Goal: Task Accomplishment & Management: Complete application form

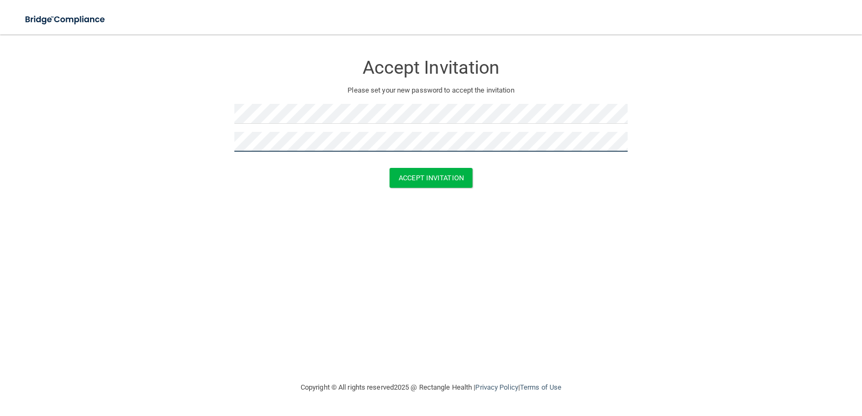
click at [389, 168] on button "Accept Invitation" at bounding box center [430, 178] width 83 height 20
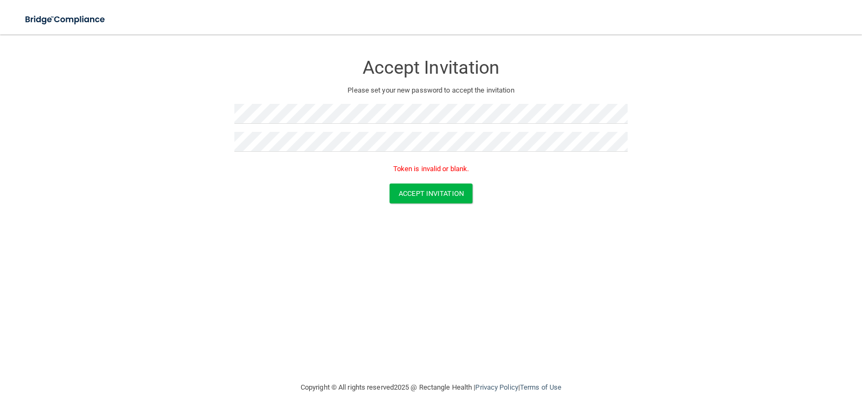
click at [487, 227] on div "Accept Invitation Please set your new password to accept the invitation Token i…" at bounding box center [431, 207] width 819 height 325
click at [389, 184] on button "Accept Invitation" at bounding box center [430, 194] width 83 height 20
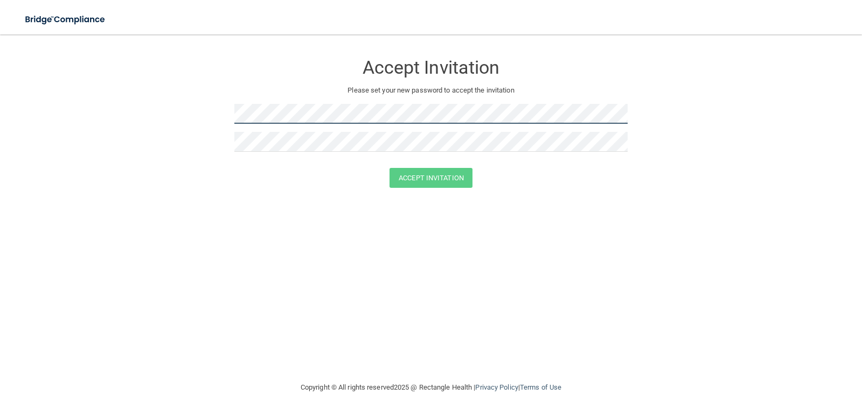
click at [189, 106] on form "Accept Invitation Please set your new password to accept the invitation Accept …" at bounding box center [431, 123] width 819 height 156
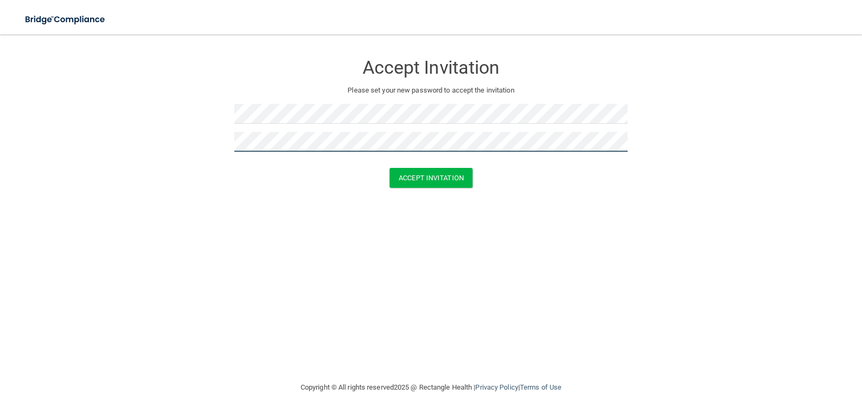
click at [389, 168] on button "Accept Invitation" at bounding box center [430, 178] width 83 height 20
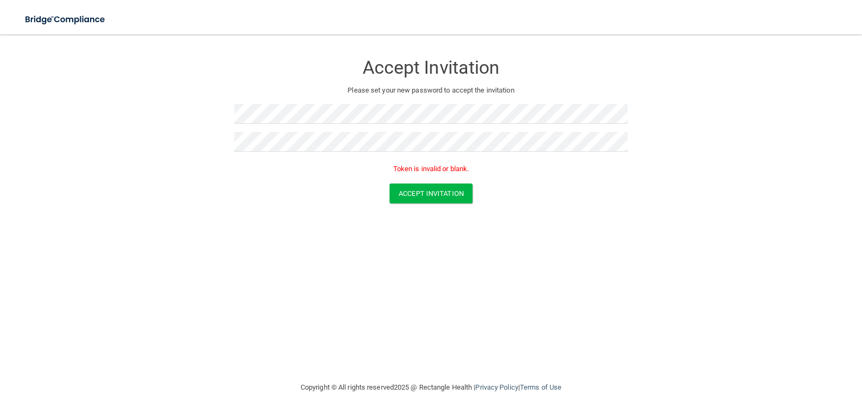
click at [443, 204] on form "Accept Invitation Please set your new password to accept the invitation Token i…" at bounding box center [431, 130] width 819 height 171
click at [441, 197] on button "Accept Invitation" at bounding box center [430, 194] width 83 height 20
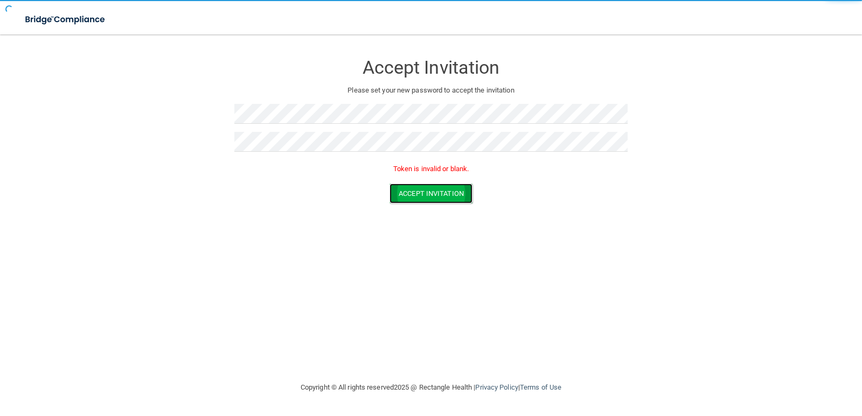
click at [441, 197] on button "Accept Invitation" at bounding box center [430, 194] width 83 height 20
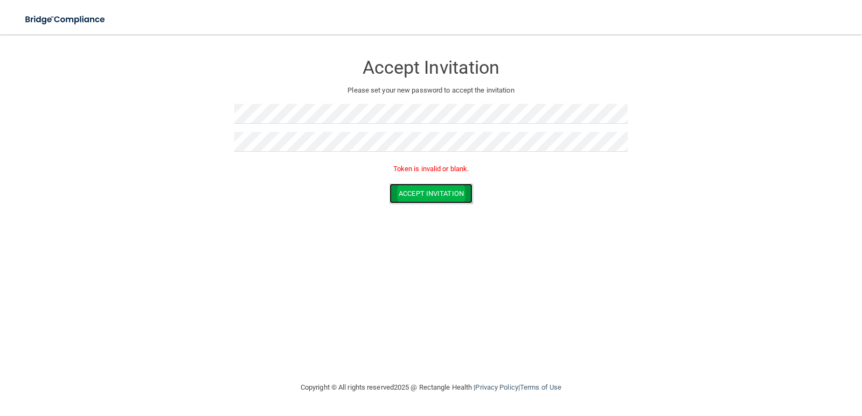
click at [441, 197] on button "Accept Invitation" at bounding box center [430, 194] width 83 height 20
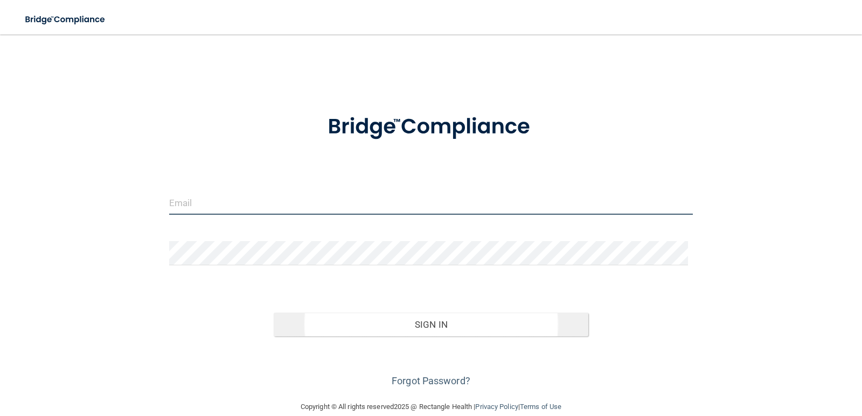
type input "[EMAIL_ADDRESS][DOMAIN_NAME]"
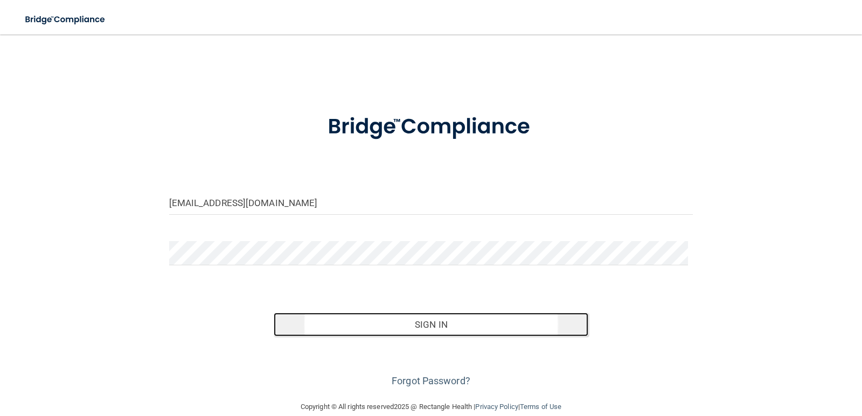
click at [399, 318] on button "Sign In" at bounding box center [431, 325] width 315 height 24
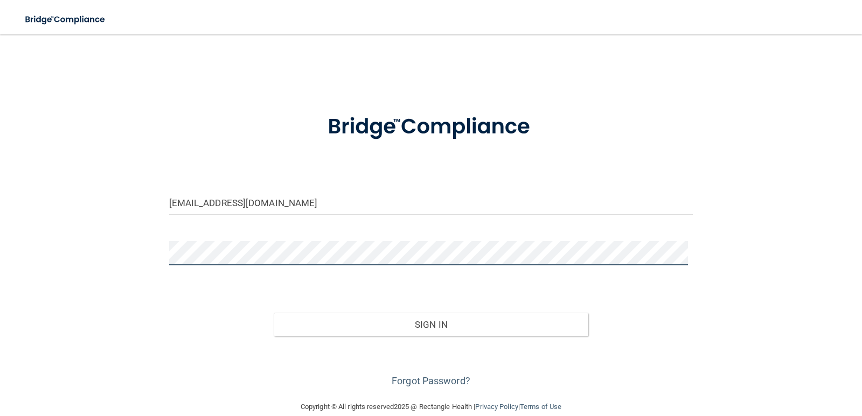
click at [274, 313] on button "Sign In" at bounding box center [431, 325] width 315 height 24
